Goal: Information Seeking & Learning: Learn about a topic

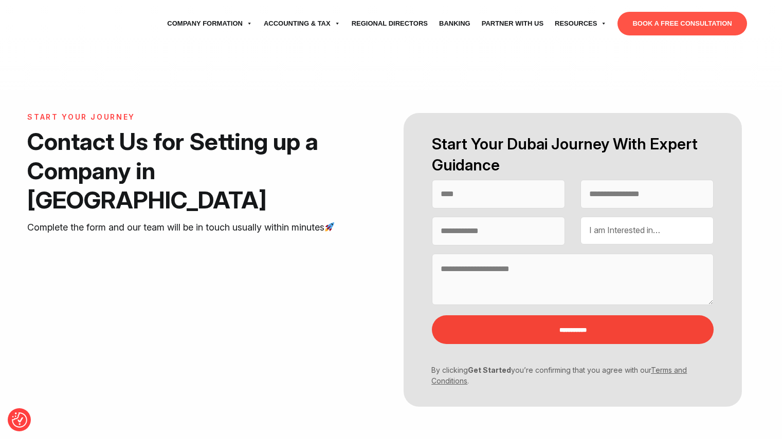
select select "Contact form"
